Goal: Task Accomplishment & Management: Manage account settings

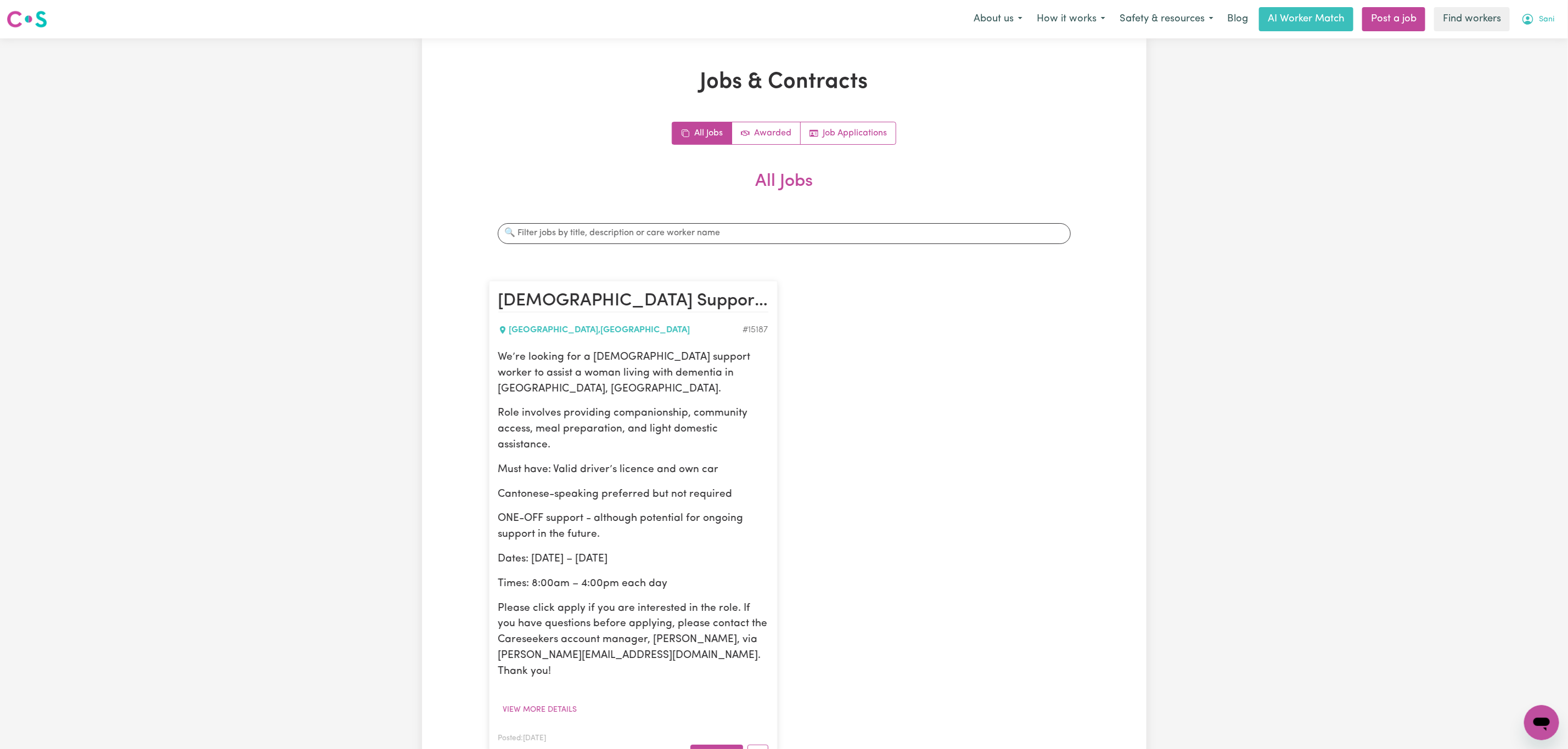
click at [1533, 15] on icon "My Account" at bounding box center [1527, 18] width 13 height 13
click at [1530, 59] on link "Logout" at bounding box center [1517, 63] width 87 height 21
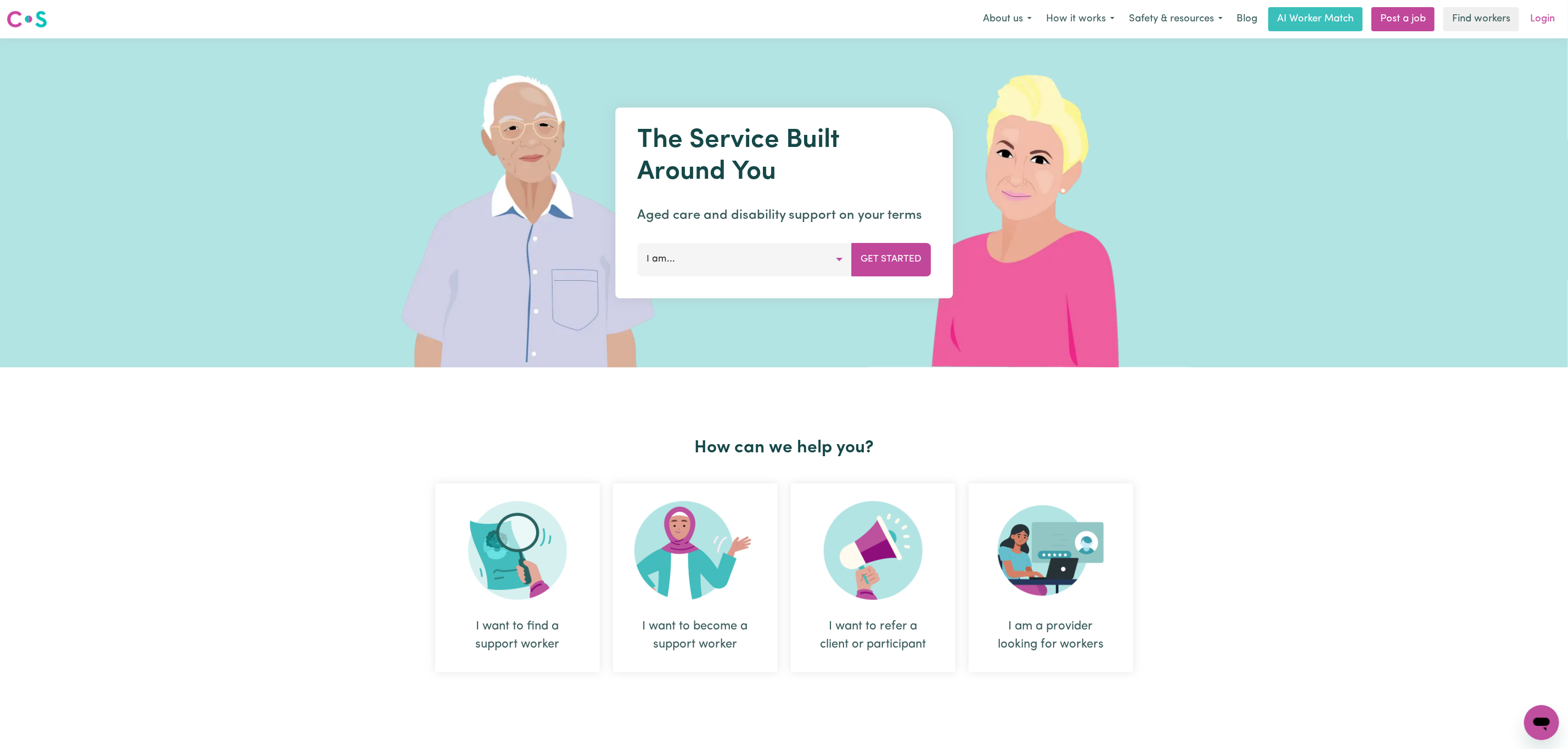
click at [1551, 20] on link "Login" at bounding box center [1542, 18] width 38 height 24
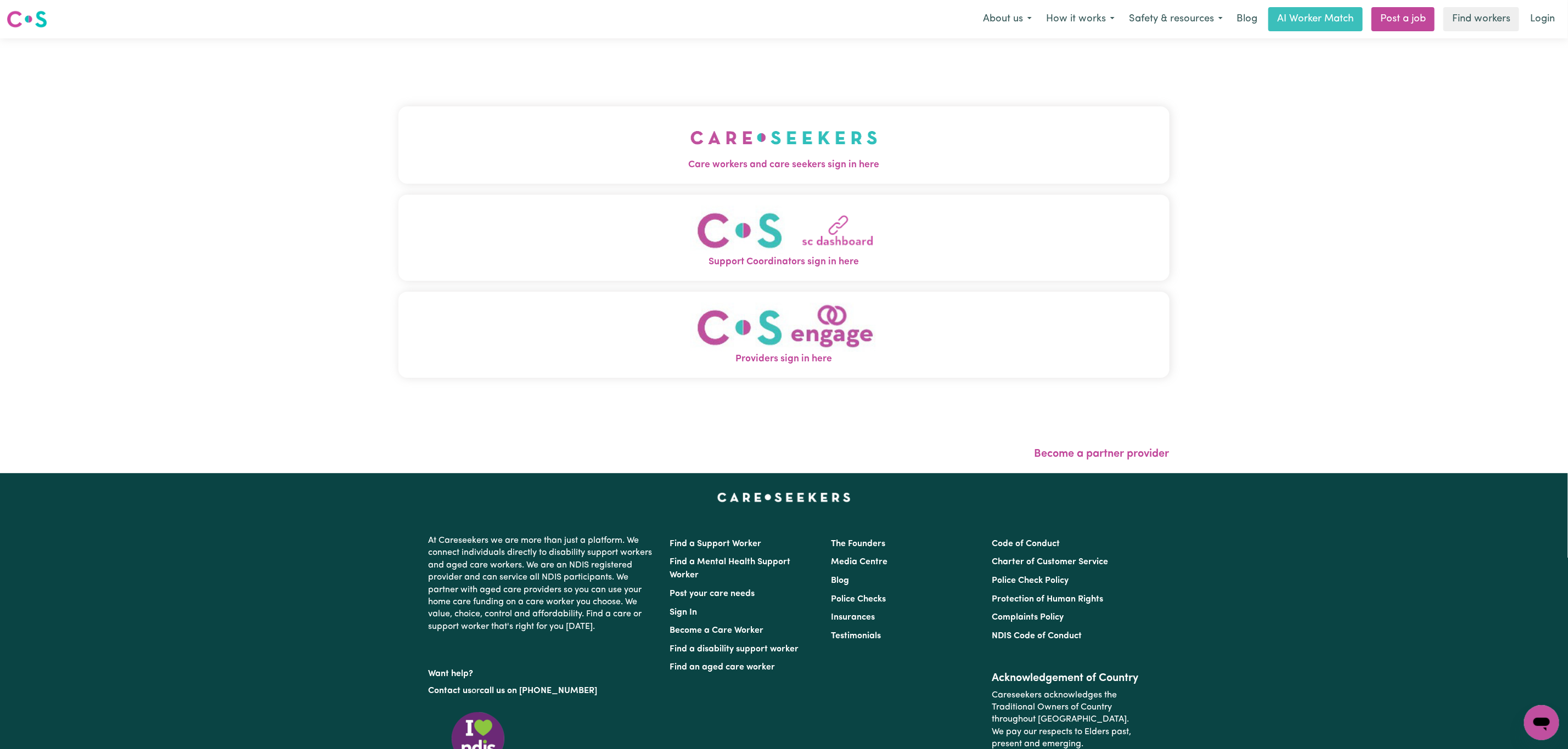
click at [399, 250] on button "Support Coordinators sign in here" at bounding box center [784, 238] width 771 height 86
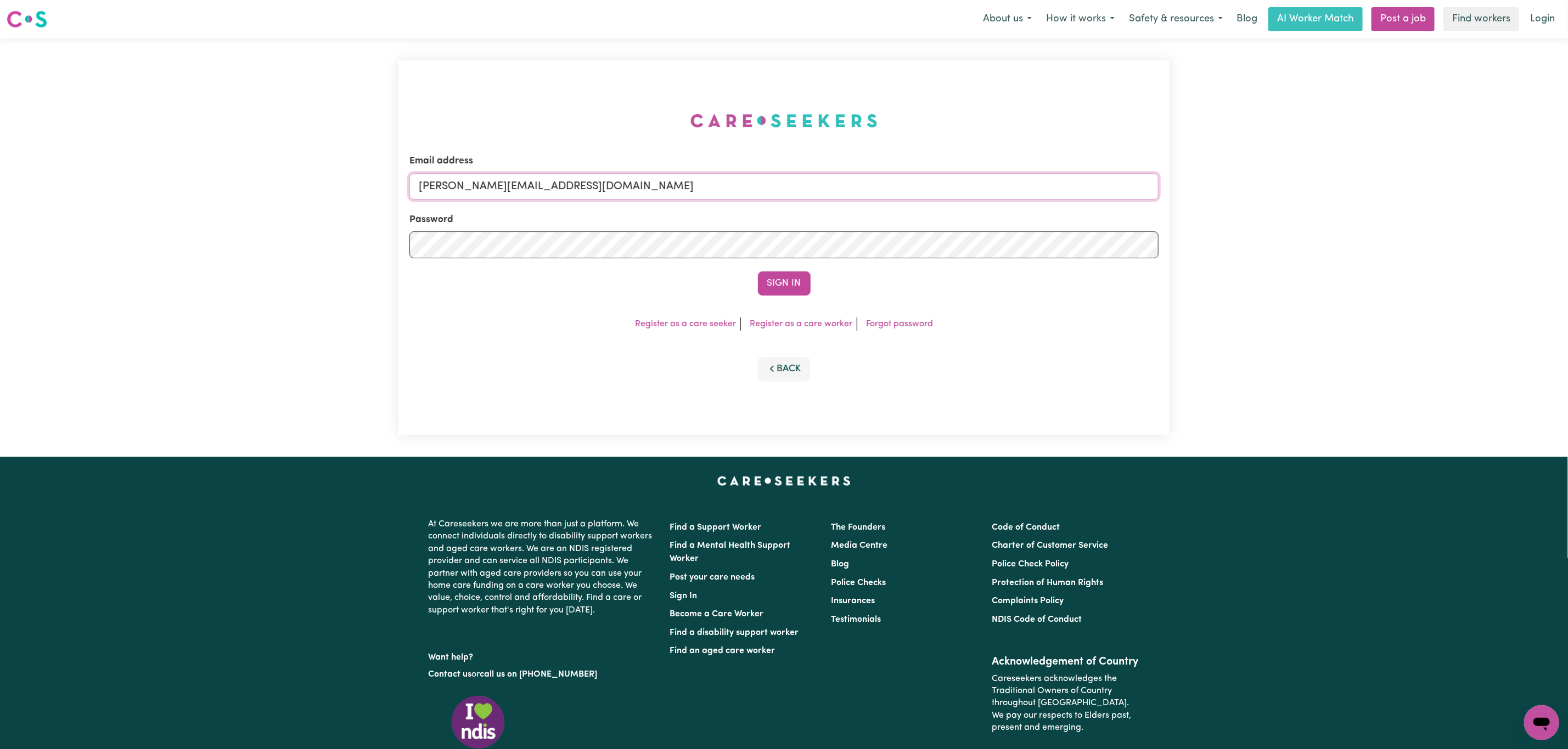
drag, startPoint x: 473, startPoint y: 180, endPoint x: 481, endPoint y: 183, distance: 8.5
click at [473, 180] on input "[PERSON_NAME][EMAIL_ADDRESS][DOMAIN_NAME]" at bounding box center [784, 186] width 749 height 26
drag, startPoint x: 478, startPoint y: 193, endPoint x: 791, endPoint y: 203, distance: 313.2
click at [791, 203] on form "Email address [EMAIL_ADDRESS][PERSON_NAME][DOMAIN_NAME] Password Sign In" at bounding box center [784, 225] width 749 height 141
type input "[EMAIL_ADDRESS][DOMAIN_NAME]"
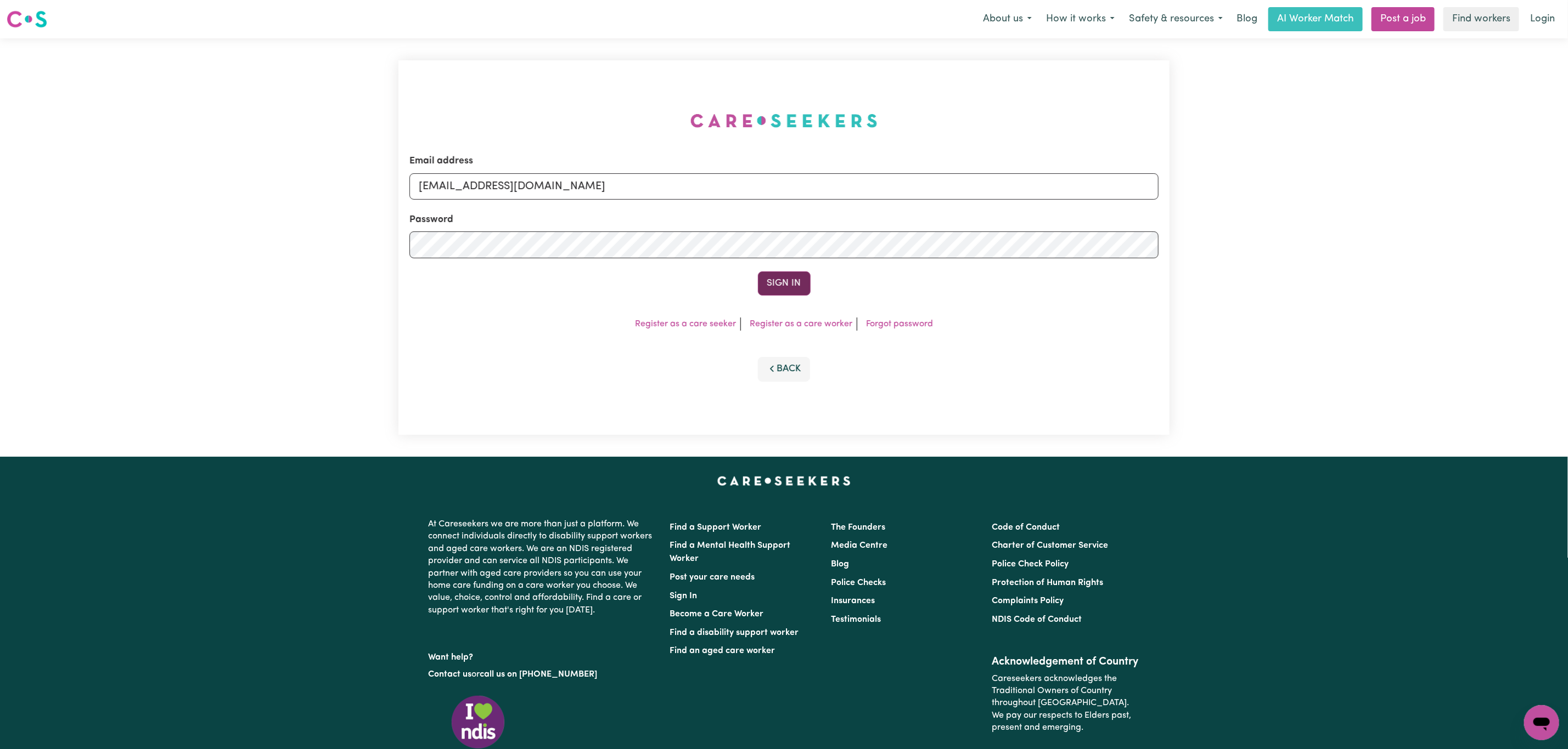
click at [782, 273] on button "Sign In" at bounding box center [784, 283] width 53 height 24
